Goal: Navigation & Orientation: Find specific page/section

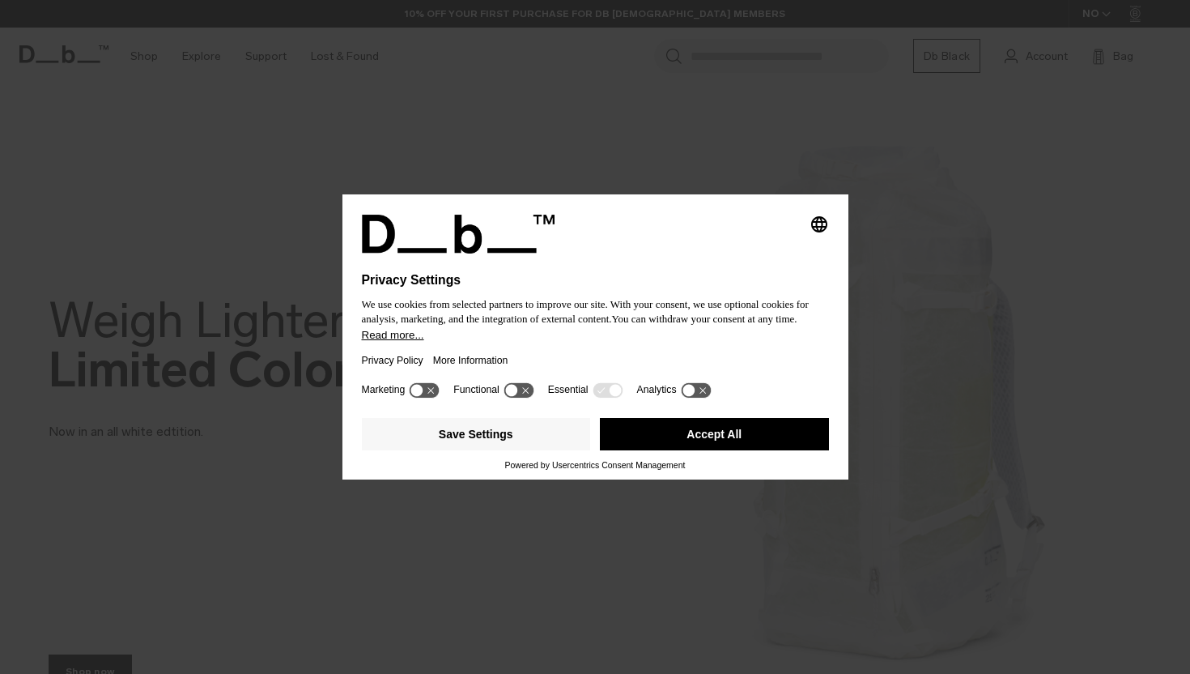
click at [732, 273] on h1 "Privacy Settings" at bounding box center [560, 280] width 397 height 15
click at [743, 438] on button "Accept All" at bounding box center [714, 434] width 229 height 32
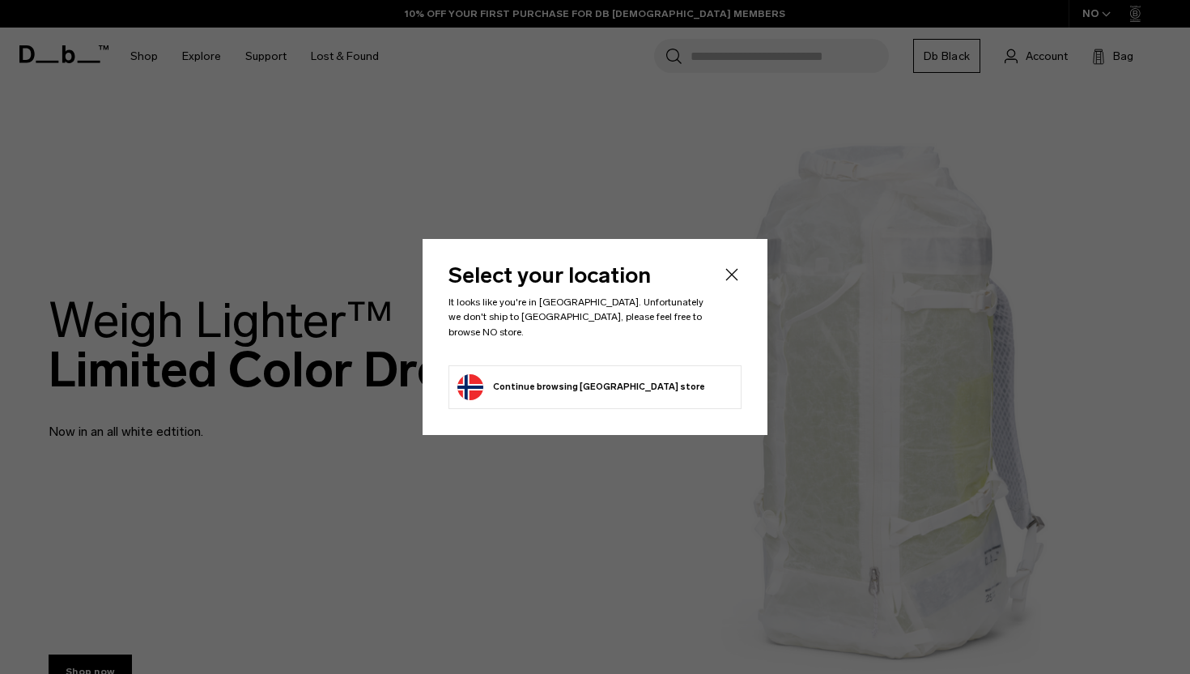
click at [700, 377] on li "Continue browsing [GEOGRAPHIC_DATA] store Continue shopping in [GEOGRAPHIC_DATA]" at bounding box center [595, 387] width 293 height 44
click at [740, 279] on icon "Close" at bounding box center [731, 274] width 19 height 19
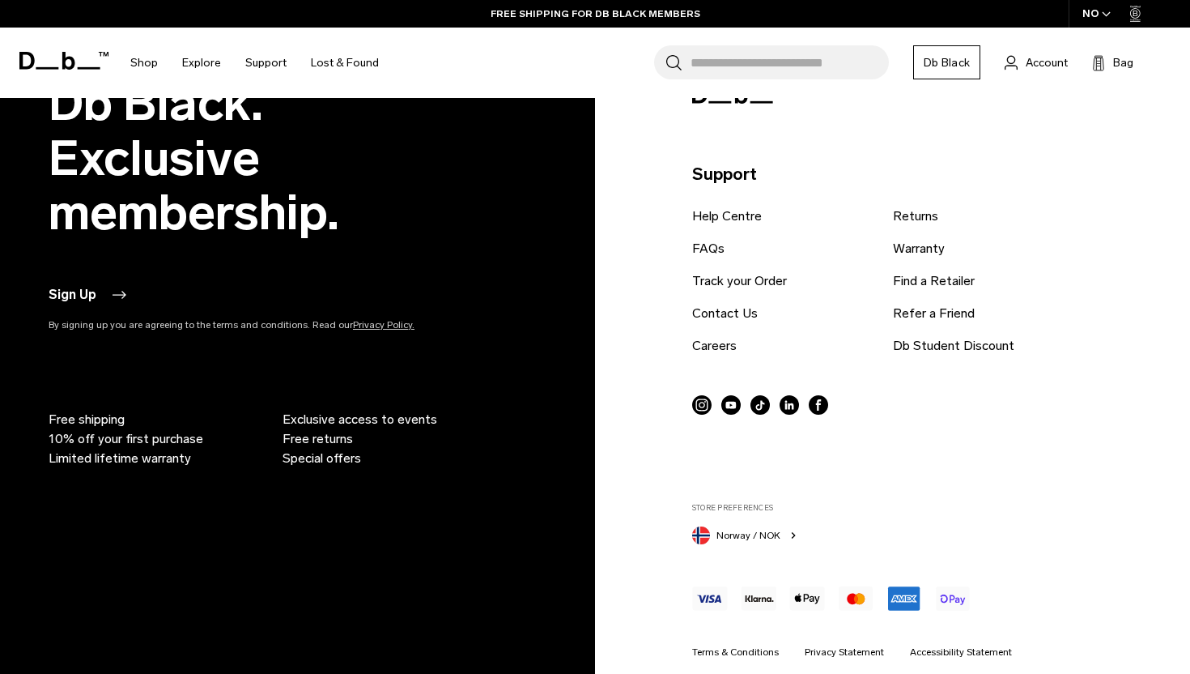
scroll to position [3348, 0]
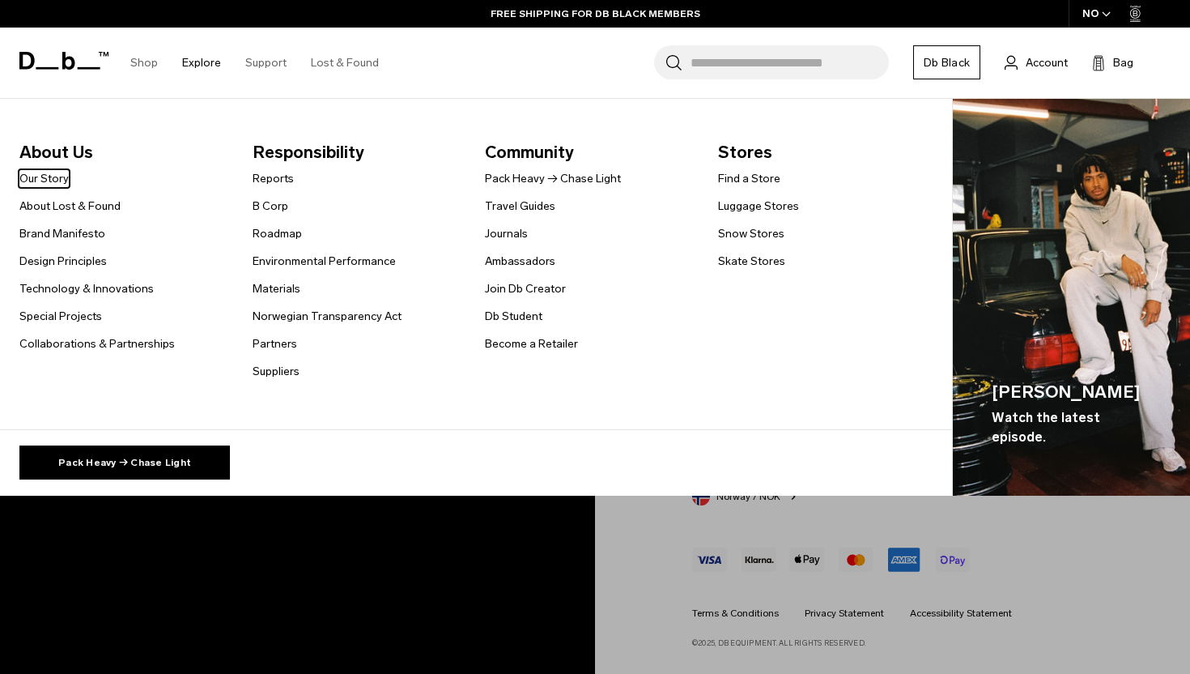
click at [207, 60] on link "Explore" at bounding box center [201, 62] width 39 height 57
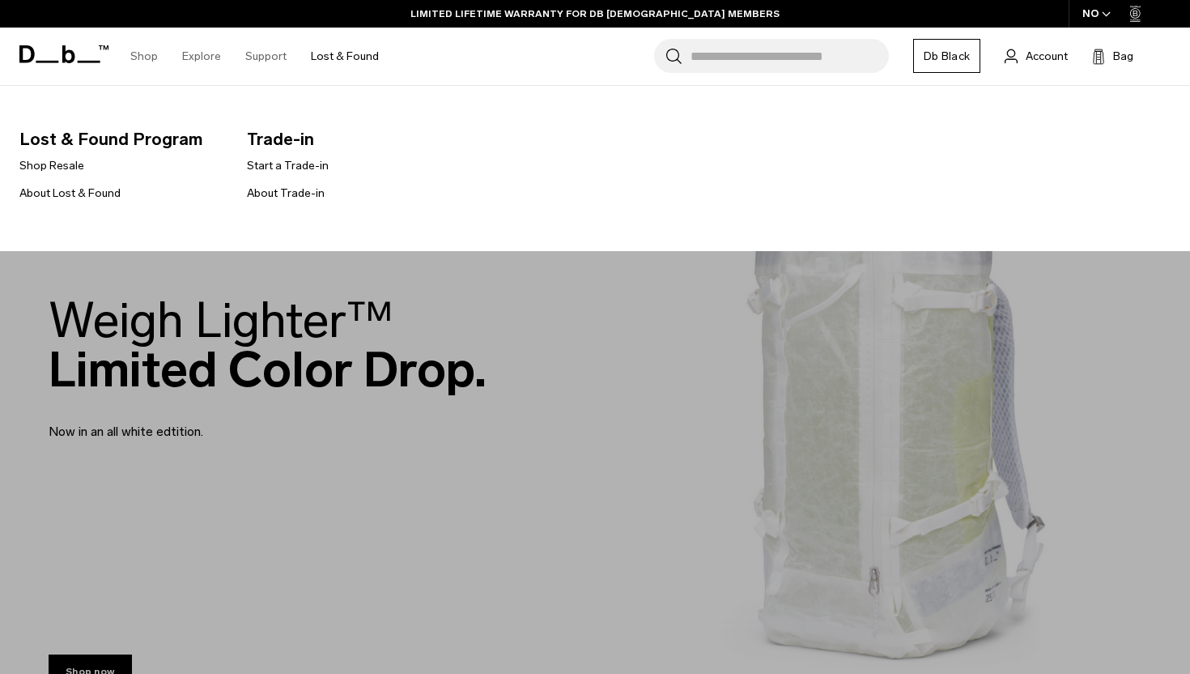
click at [346, 59] on link "Lost & Found" at bounding box center [345, 56] width 68 height 57
